Goal: Information Seeking & Learning: Learn about a topic

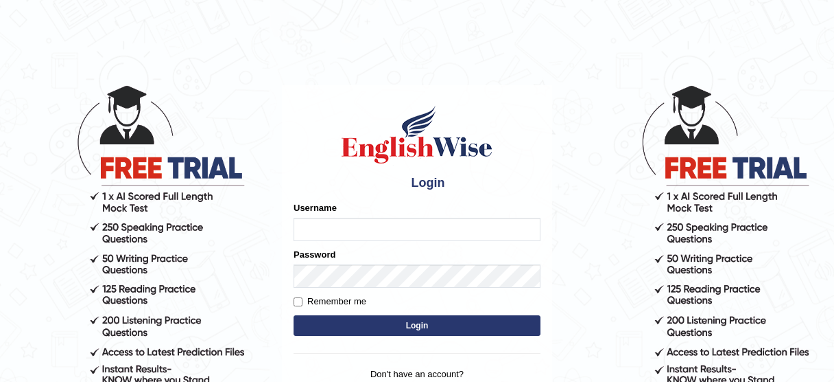
click at [400, 231] on input "Username" at bounding box center [417, 229] width 247 height 23
type input "jcaugustoo"
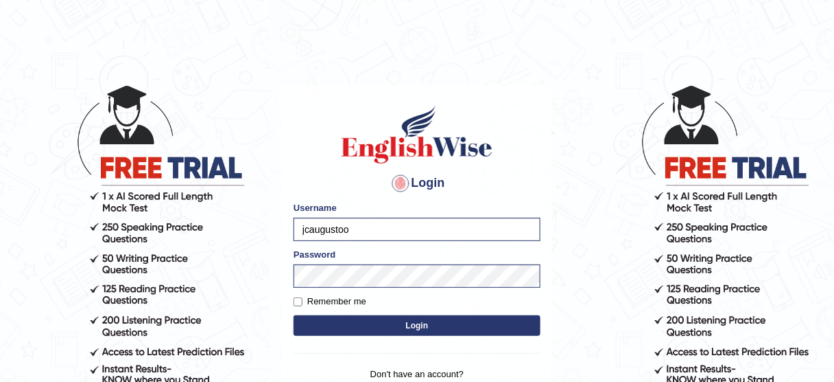
click at [406, 324] on button "Login" at bounding box center [417, 325] width 247 height 21
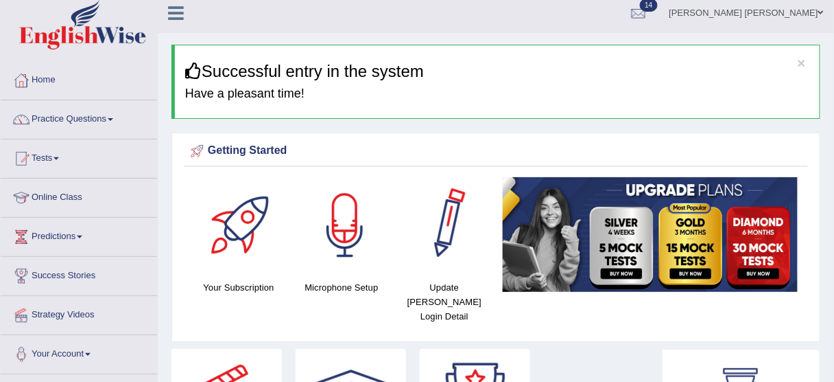
scroll to position [55, 0]
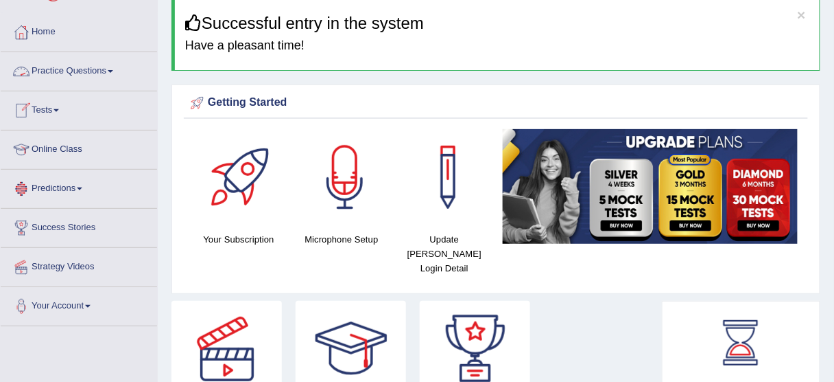
click at [91, 69] on link "Practice Questions" at bounding box center [79, 69] width 156 height 34
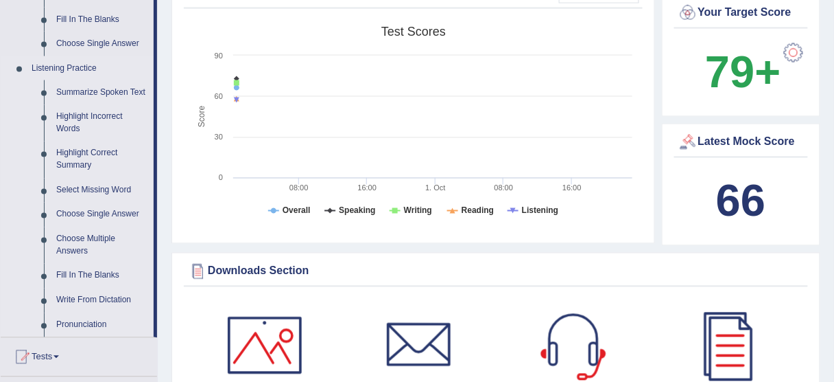
scroll to position [549, 0]
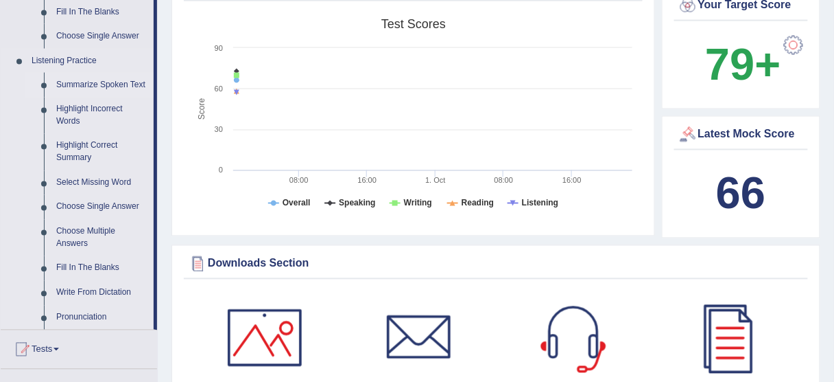
click at [95, 85] on link "Summarize Spoken Text" at bounding box center [102, 85] width 104 height 25
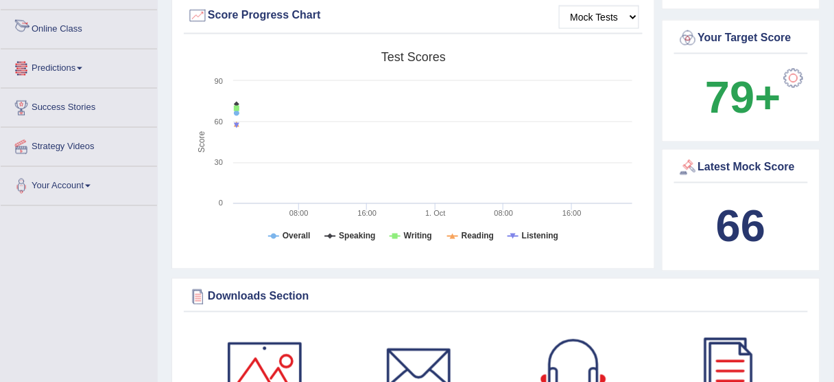
scroll to position [874, 0]
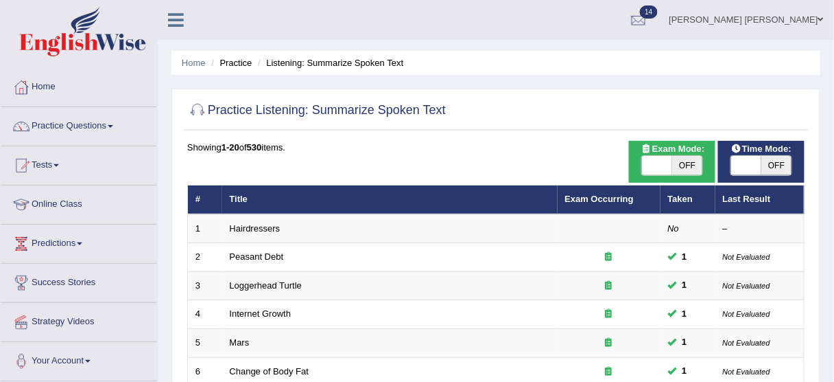
click at [769, 158] on span "OFF" at bounding box center [777, 165] width 30 height 19
checkbox input "true"
click at [700, 164] on span "OFF" at bounding box center [687, 165] width 30 height 19
checkbox input "true"
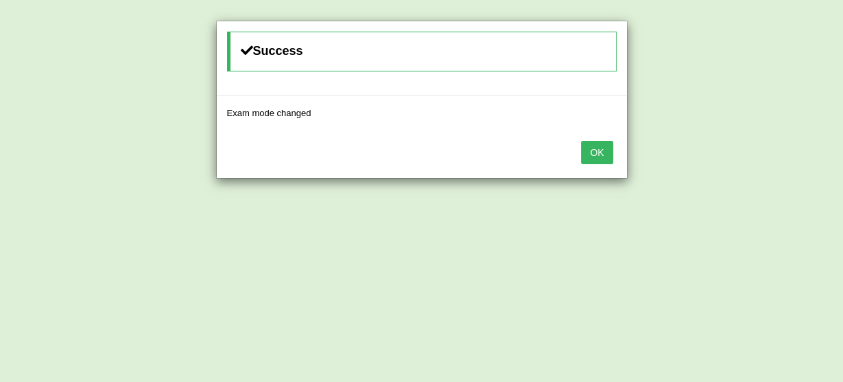
click at [609, 148] on button "OK" at bounding box center [597, 152] width 32 height 23
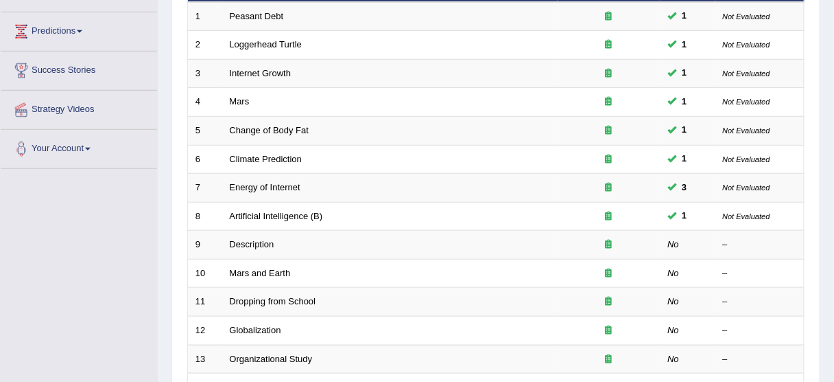
scroll to position [220, 0]
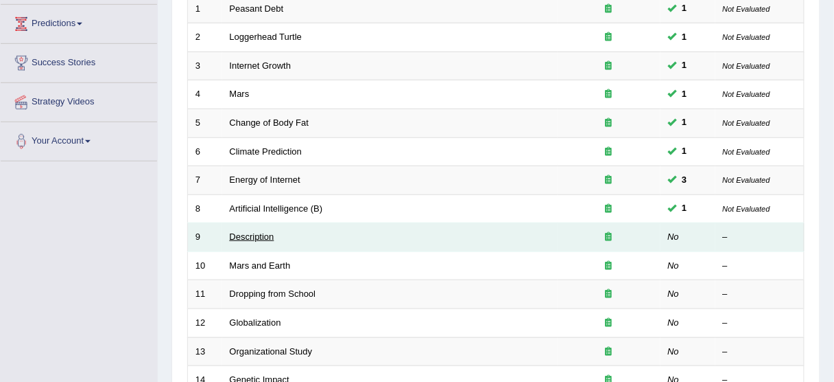
click at [258, 231] on link "Description" at bounding box center [252, 236] width 45 height 10
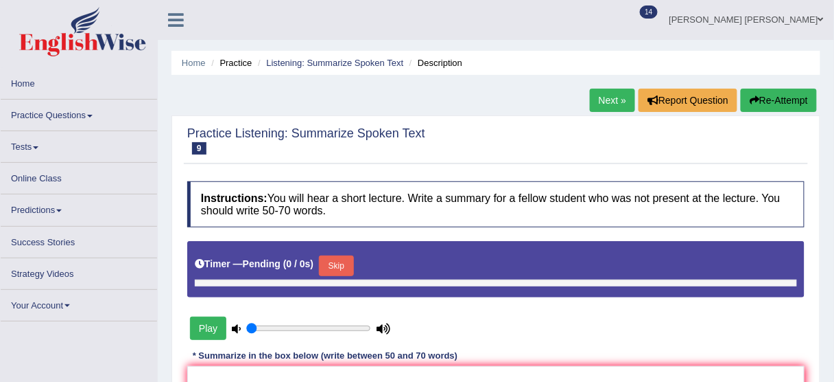
type input "0.45"
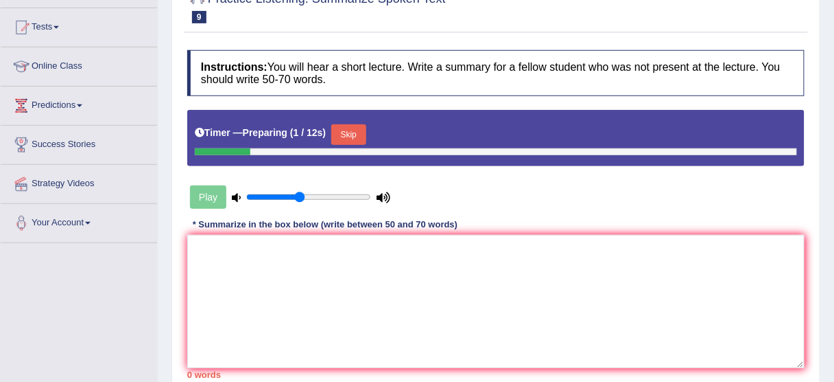
scroll to position [165, 0]
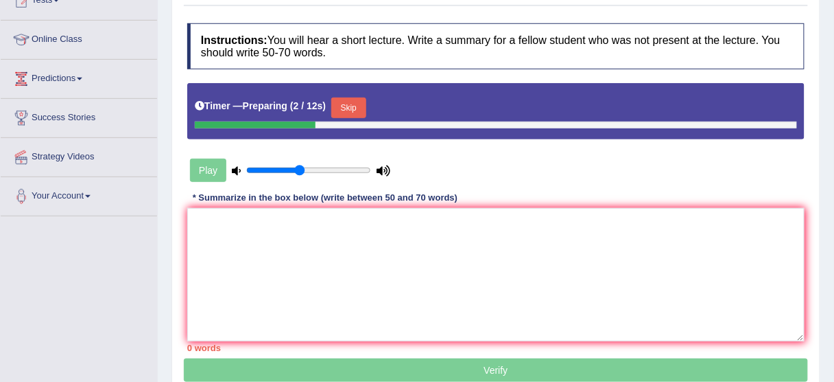
click at [348, 104] on button "Skip" at bounding box center [348, 107] width 34 height 21
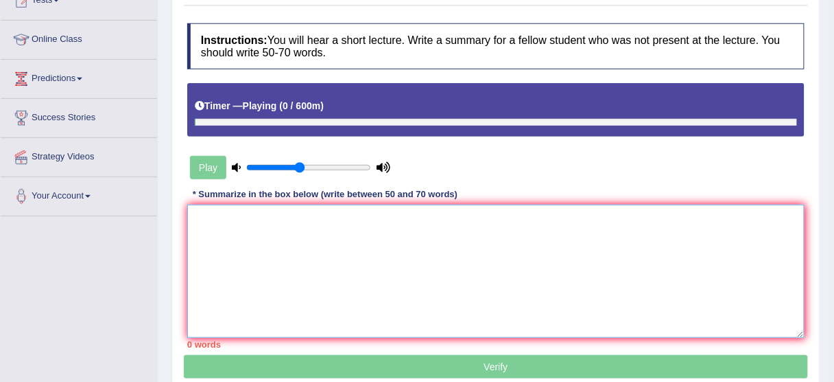
click at [383, 248] on textarea at bounding box center [496, 270] width 618 height 133
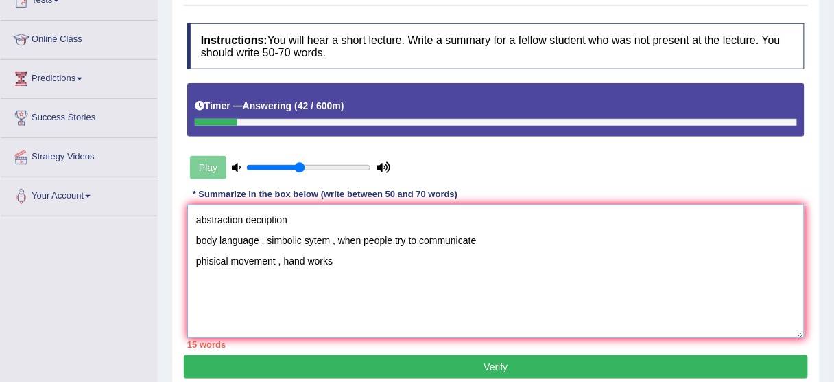
click at [197, 214] on textarea "abstraction decription body language , simbolic sytem , when people try to comm…" at bounding box center [496, 270] width 618 height 133
click at [466, 222] on textarea "The speaker provided a comprehensive overview of abstraction decription body la…" at bounding box center [496, 270] width 618 height 133
click at [546, 222] on textarea "The speaker provided a comprehensive overview of abstraction and decription bod…" at bounding box center [496, 270] width 618 height 133
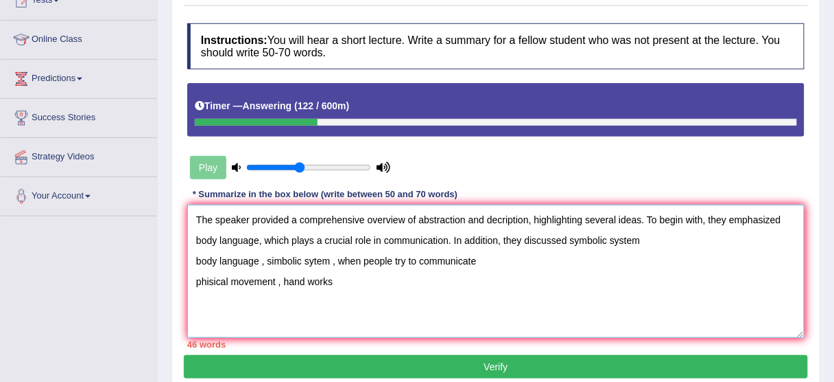
click at [578, 235] on textarea "The speaker provided a comprehensive overview of abstraction and decription, hi…" at bounding box center [496, 270] width 618 height 133
click at [672, 237] on textarea "The speaker provided a comprehensive overview of abstraction and decription, hi…" at bounding box center [496, 270] width 618 height 133
click at [570, 240] on textarea "The speaker provided a comprehensive overview of abstraction and decription, hi…" at bounding box center [496, 270] width 618 height 133
click at [688, 234] on textarea "The speaker provided a comprehensive overview of abstraction and decription, hi…" at bounding box center [496, 270] width 618 height 133
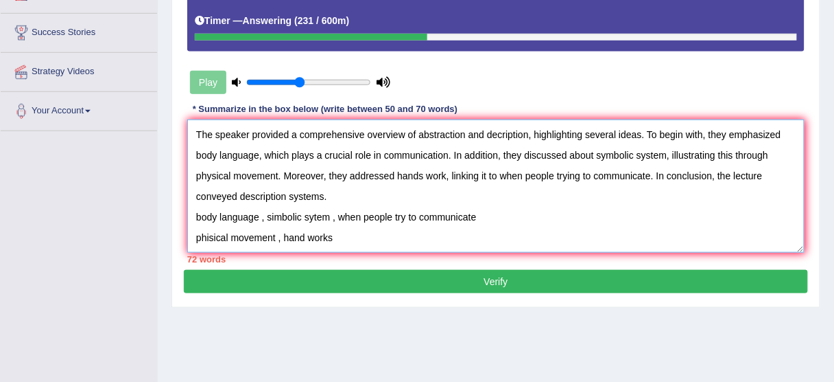
drag, startPoint x: 190, startPoint y: 297, endPoint x: 495, endPoint y: 388, distance: 317.9
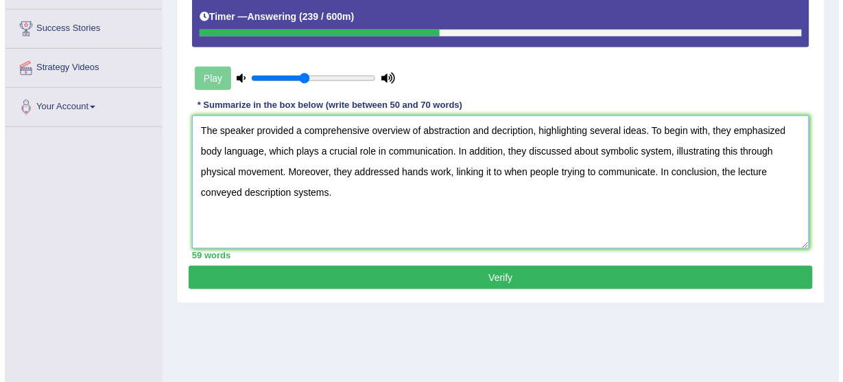
scroll to position [242, 0]
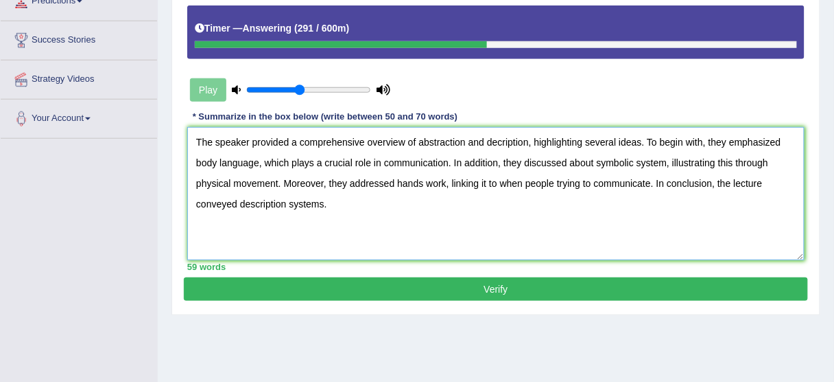
click at [285, 197] on textarea "The speaker provided a comprehensive overview of abstraction and decription, hi…" at bounding box center [496, 193] width 618 height 133
click at [325, 203] on textarea "The speaker provided a comprehensive overview of abstraction and decription, hi…" at bounding box center [496, 193] width 618 height 133
click at [303, 178] on textarea "The speaker provided a comprehensive overview of abstraction and decription, hi…" at bounding box center [496, 193] width 618 height 133
click at [320, 191] on textarea "The speaker provided a comprehensive overview of abstraction and decription, hi…" at bounding box center [496, 193] width 618 height 133
click at [322, 200] on textarea "The speaker provided a comprehensive overview of abstraction and decription, hi…" at bounding box center [496, 193] width 618 height 133
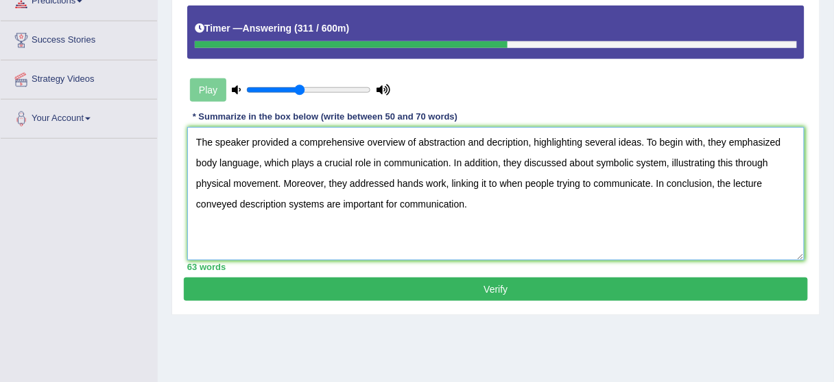
click at [528, 141] on textarea "The speaker provided a comprehensive overview of abstraction and decription, hi…" at bounding box center [496, 193] width 618 height 133
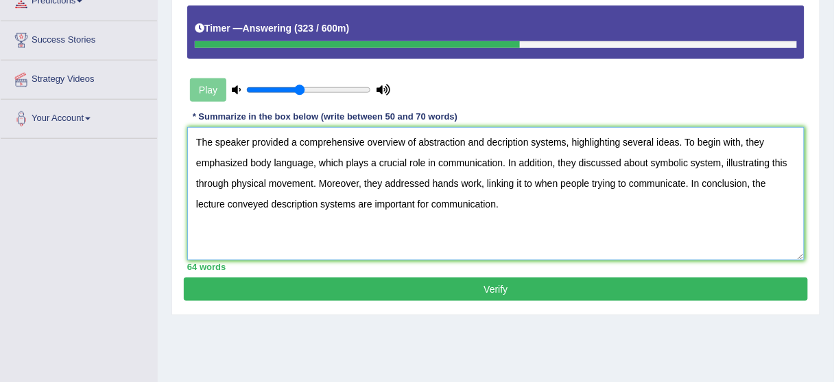
click at [721, 163] on textarea "The speaker provided a comprehensive overview of abstraction and decription sys…" at bounding box center [496, 193] width 618 height 133
click at [312, 185] on textarea "The speaker provided a comprehensive overview of abstraction and decription sys…" at bounding box center [496, 193] width 618 height 133
click at [489, 185] on textarea "The speaker provided a comprehensive overview of abstraction and decription sys…" at bounding box center [496, 193] width 618 height 133
click at [441, 183] on textarea "The speaker provided a comprehensive overview of abstraction and decription sys…" at bounding box center [496, 193] width 618 height 133
click at [432, 183] on textarea "The speaker provided a comprehensive overview of abstraction and decription sys…" at bounding box center [496, 193] width 618 height 133
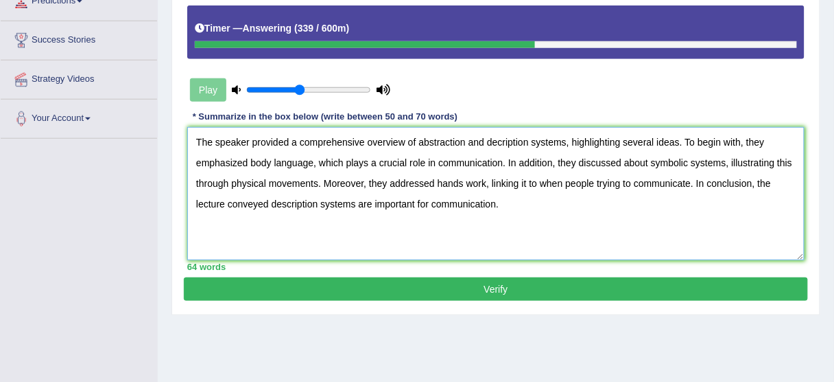
click at [436, 182] on textarea "The speaker provided a comprehensive overview of abstraction and decription sys…" at bounding box center [496, 193] width 618 height 133
click at [502, 182] on textarea "The speaker provided a comprehensive overview of abstraction and decription sys…" at bounding box center [496, 193] width 618 height 133
click at [760, 183] on textarea "The speaker provided a comprehensive overview of abstraction and decription sys…" at bounding box center [496, 193] width 618 height 133
click at [385, 207] on textarea "The speaker provided a comprehensive overview of abstraction and decription sys…" at bounding box center [496, 193] width 618 height 133
click at [384, 194] on textarea "The speaker provided a comprehensive overview of abstraction and decription sys…" at bounding box center [496, 193] width 618 height 133
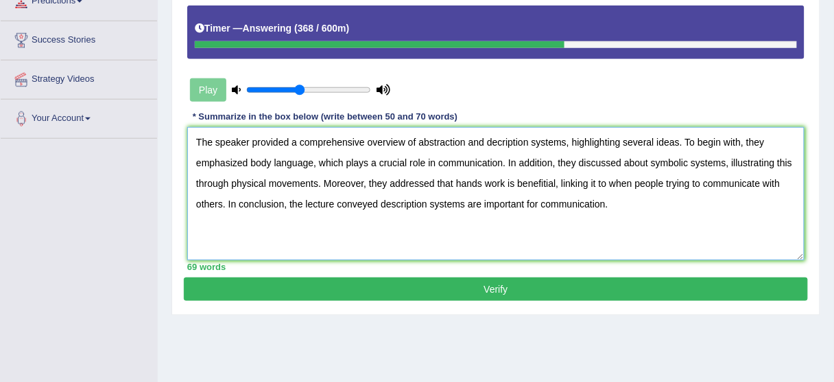
click at [382, 196] on textarea "The speaker provided a comprehensive overview of abstraction and decription sys…" at bounding box center [496, 193] width 618 height 133
type textarea "The speaker provided a comprehensive overview of abstraction and decription sys…"
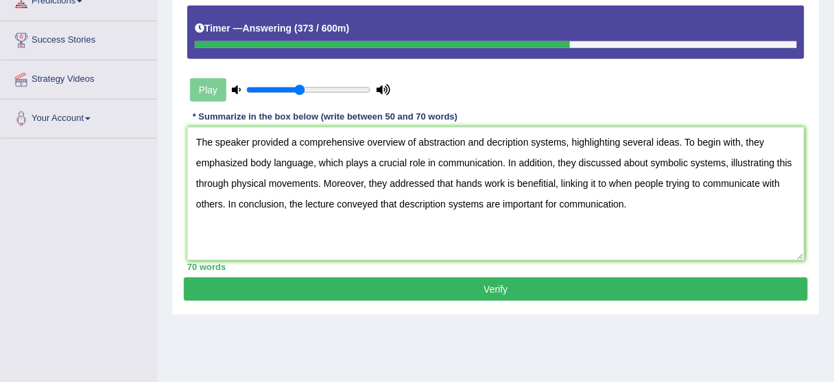
click at [467, 292] on button "Verify" at bounding box center [496, 288] width 624 height 23
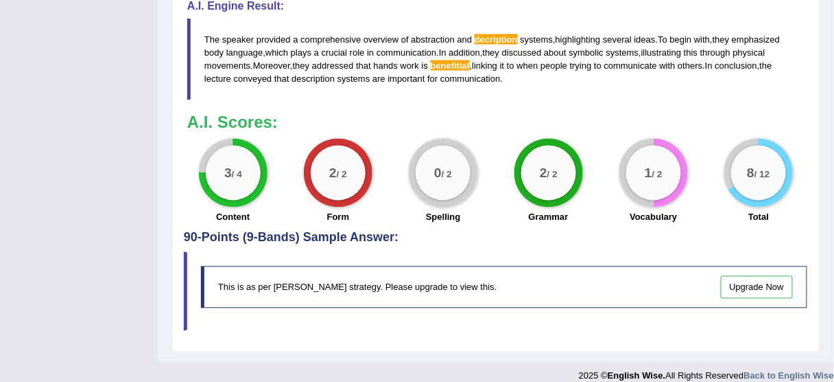
scroll to position [582, 0]
